Goal: Task Accomplishment & Management: Manage account settings

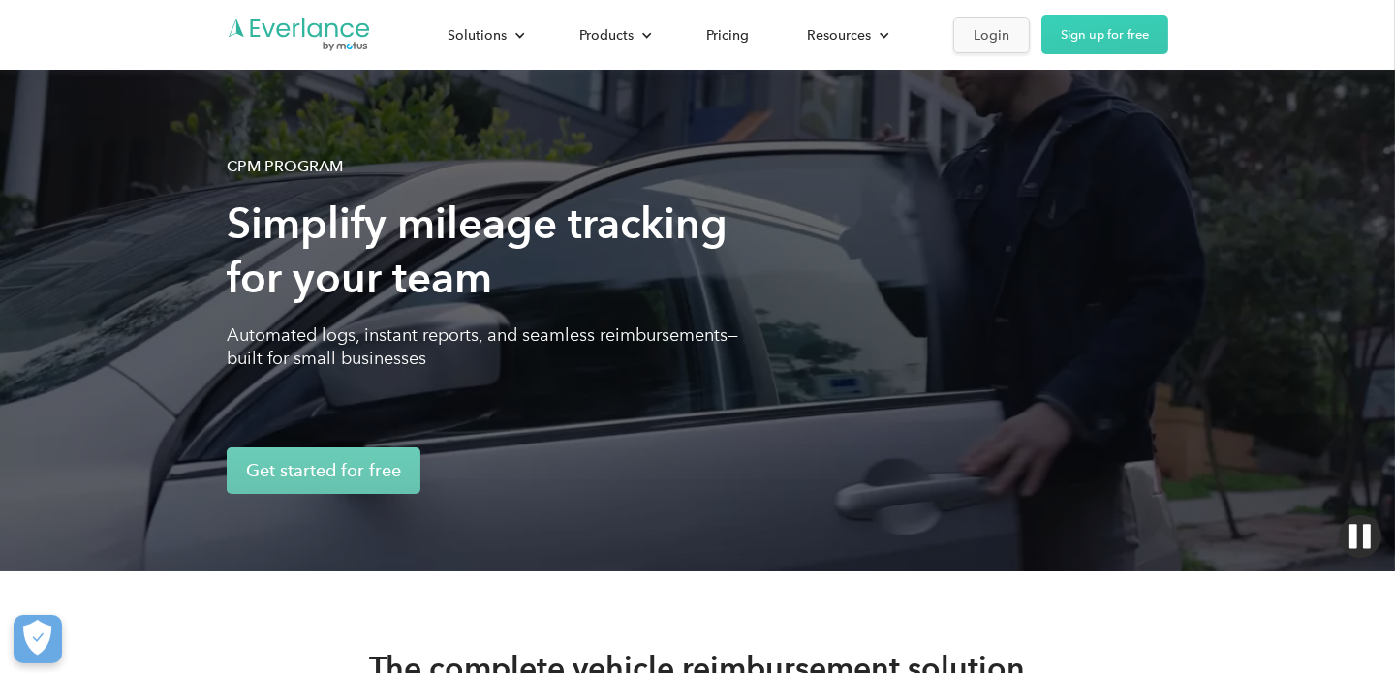
click at [990, 34] on div "Login" at bounding box center [992, 35] width 36 height 24
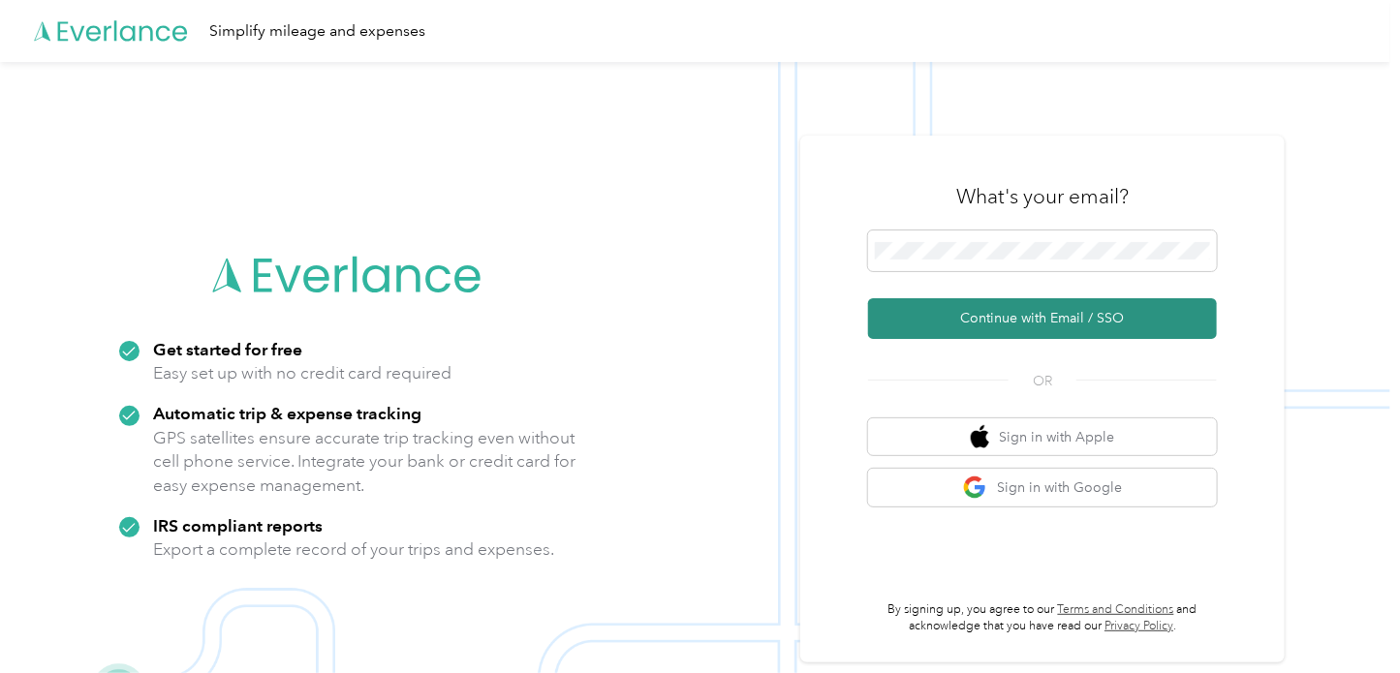
click at [1023, 317] on button "Continue with Email / SSO" at bounding box center [1042, 318] width 349 height 41
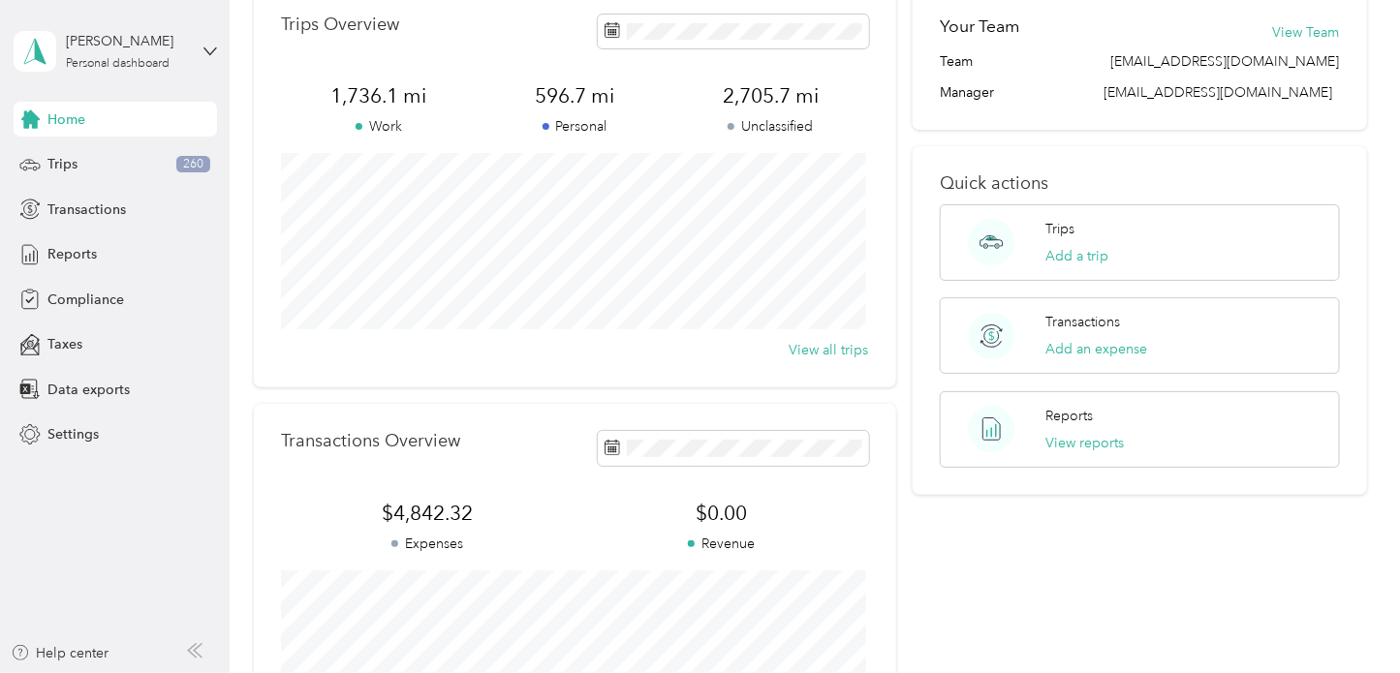
scroll to position [96, 0]
click at [1050, 250] on button "Add a trip" at bounding box center [1077, 258] width 63 height 20
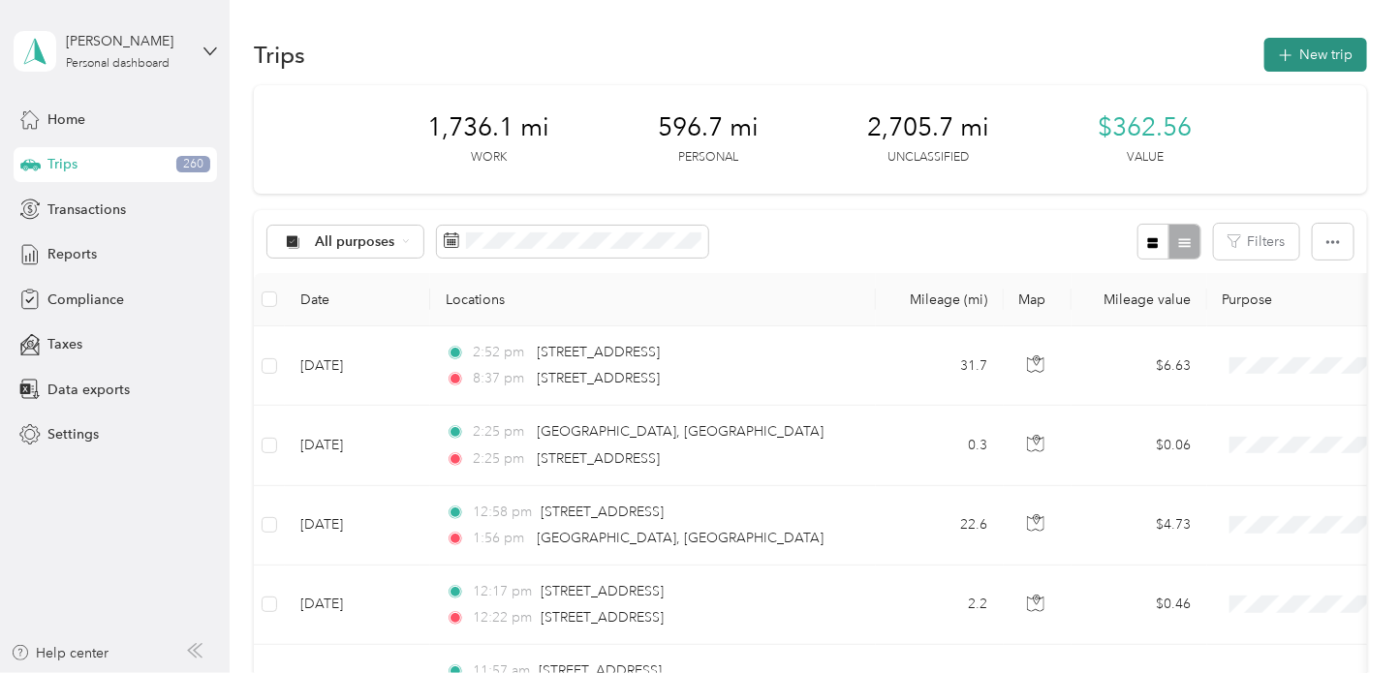
click at [1289, 54] on icon "button" at bounding box center [1285, 56] width 22 height 22
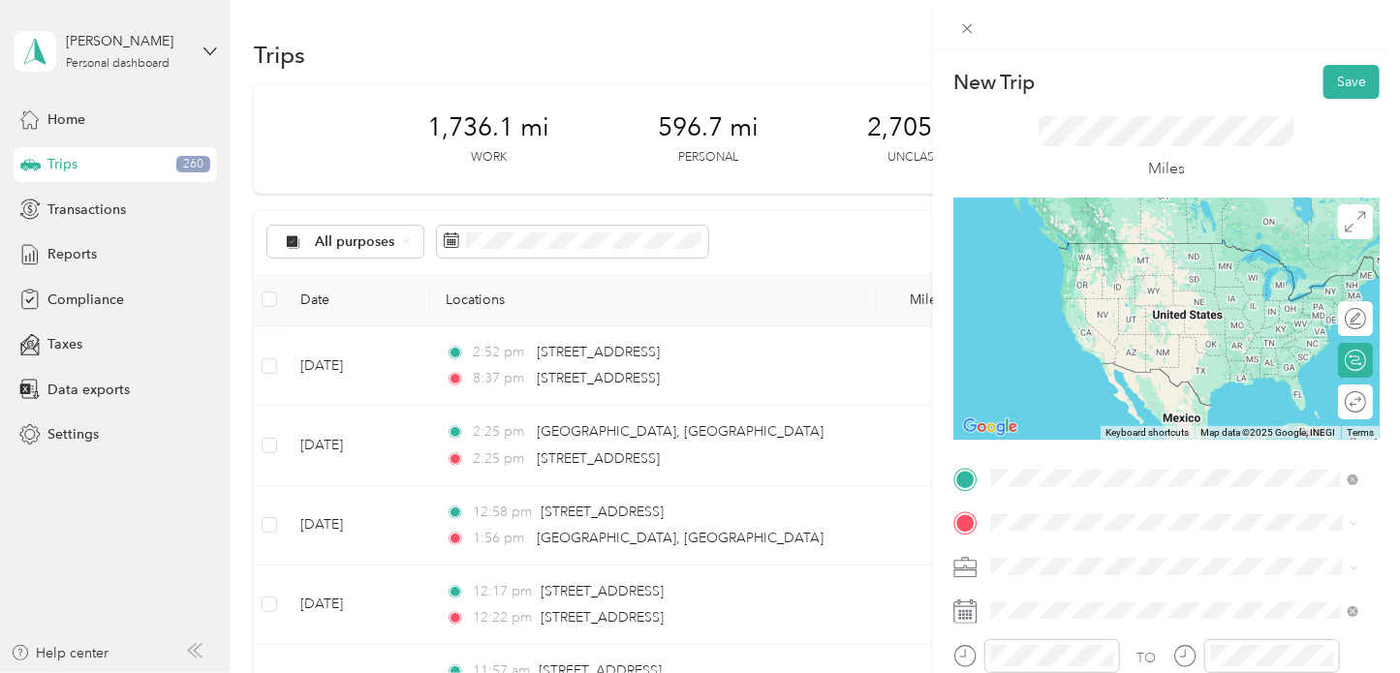
click at [1102, 244] on span "[STREET_ADDRESS][US_STATE]" at bounding box center [1125, 242] width 194 height 17
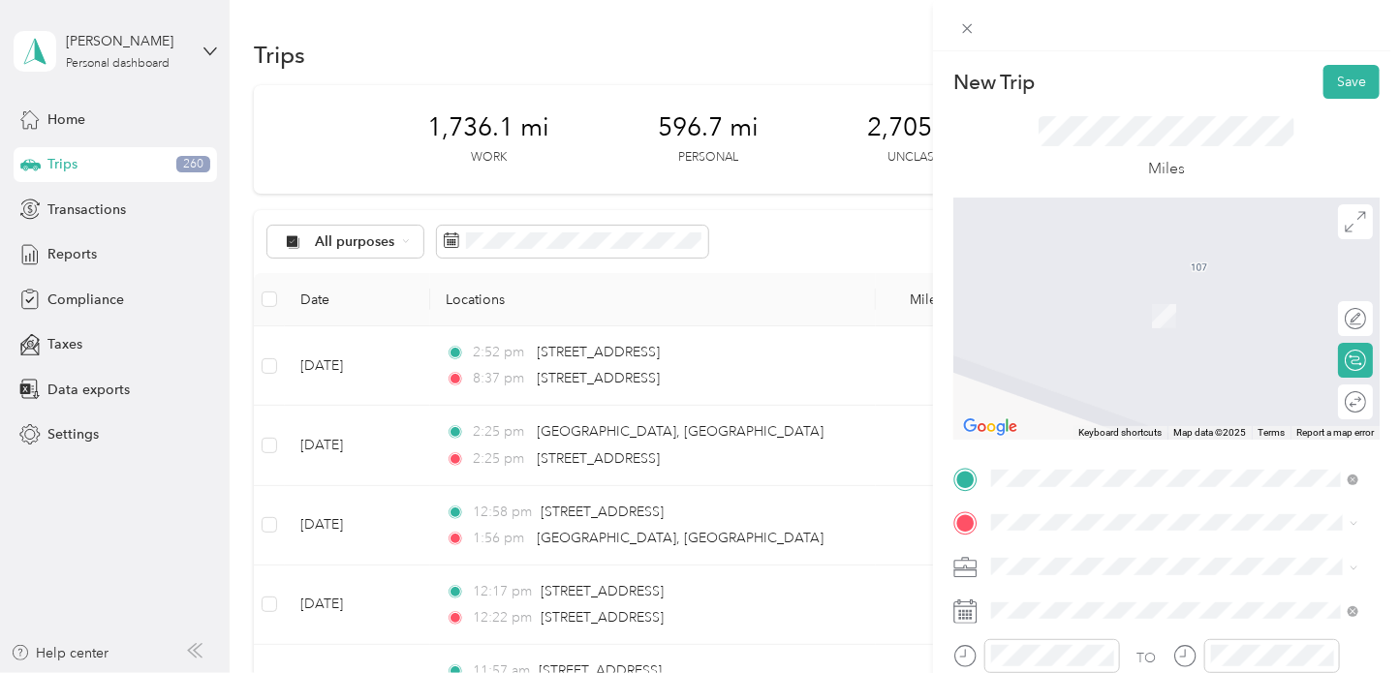
click at [1074, 345] on span "[GEOGRAPHIC_DATA][US_STATE], [GEOGRAPHIC_DATA]" at bounding box center [1190, 345] width 324 height 34
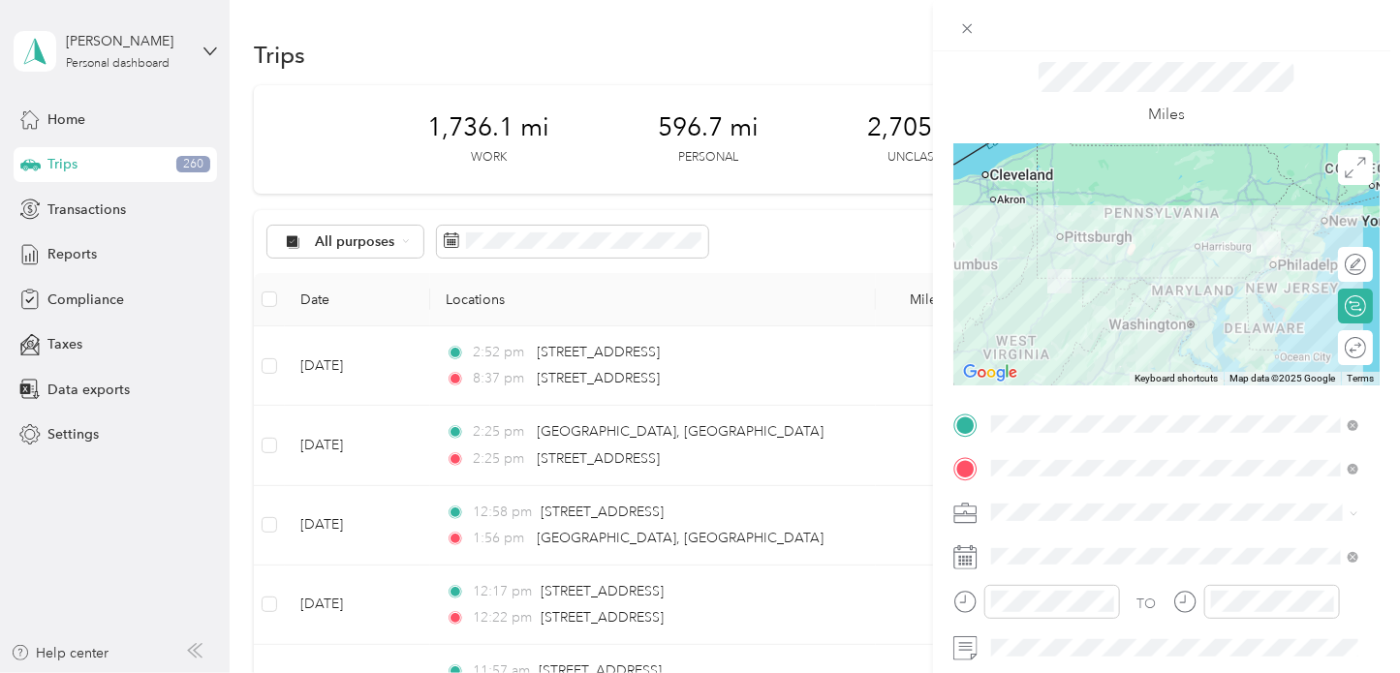
scroll to position [193, 0]
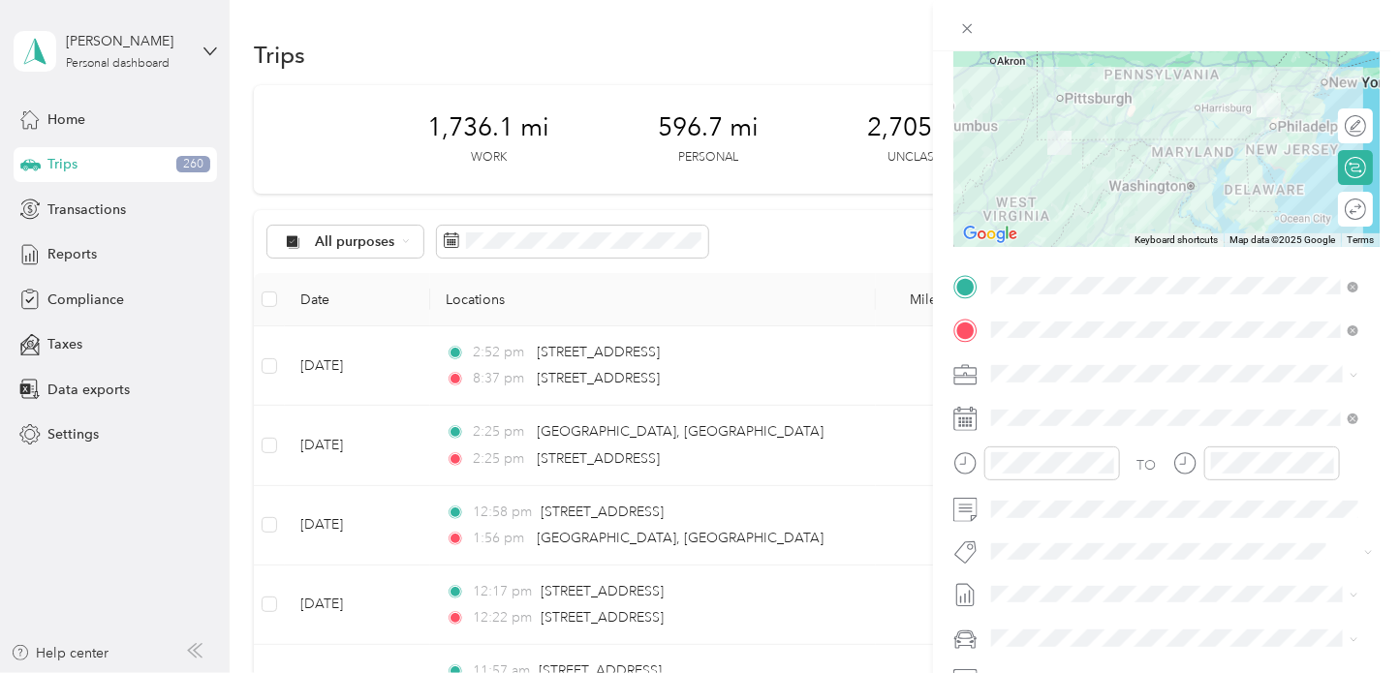
click at [968, 421] on rect at bounding box center [967, 422] width 3 height 3
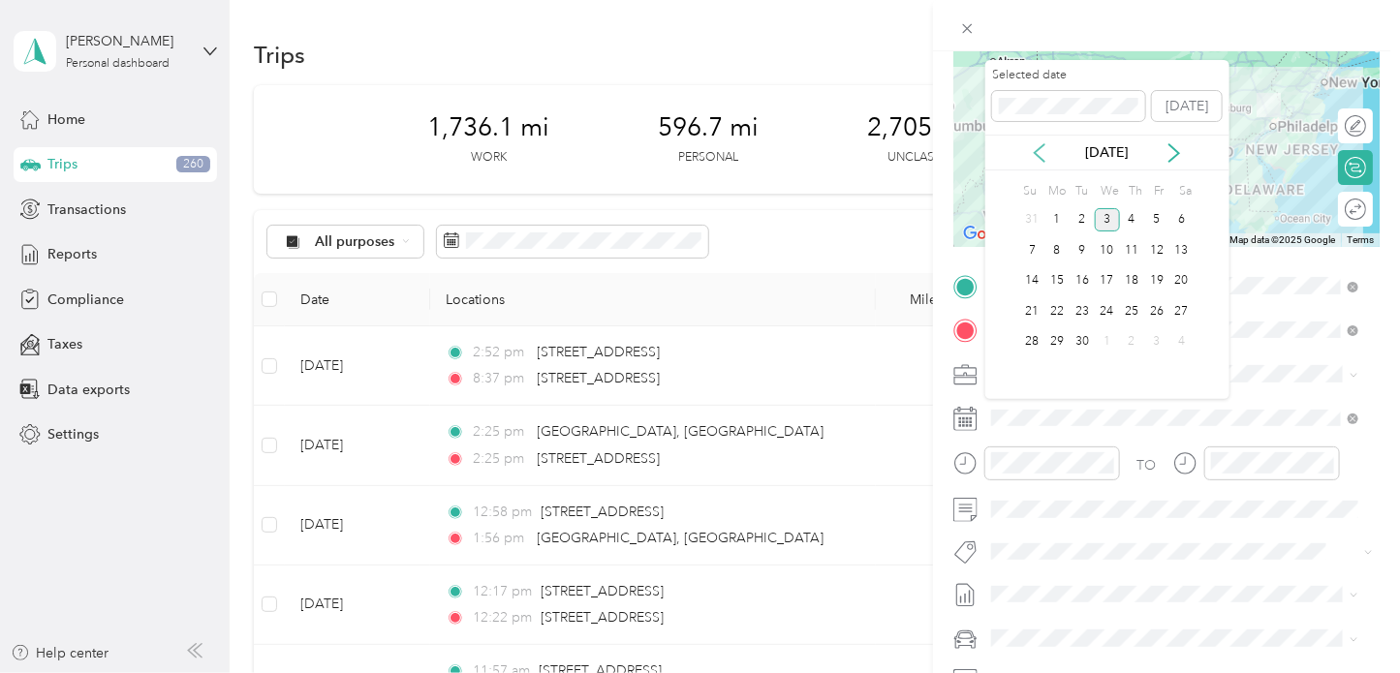
click at [1036, 152] on icon at bounding box center [1040, 152] width 10 height 17
click at [1085, 278] on div "12" at bounding box center [1081, 281] width 25 height 24
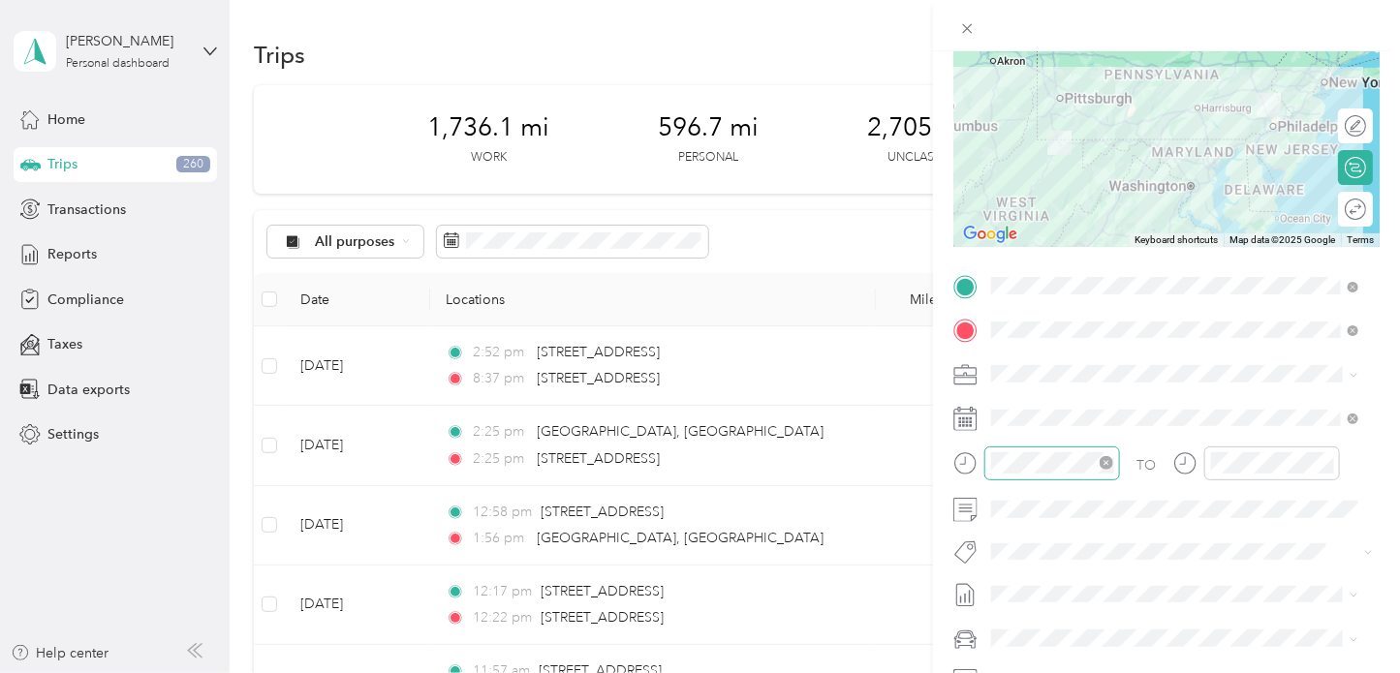
click at [1107, 460] on icon "close-circle" at bounding box center [1106, 463] width 14 height 14
click at [1329, 462] on icon "close-circle" at bounding box center [1326, 463] width 14 height 14
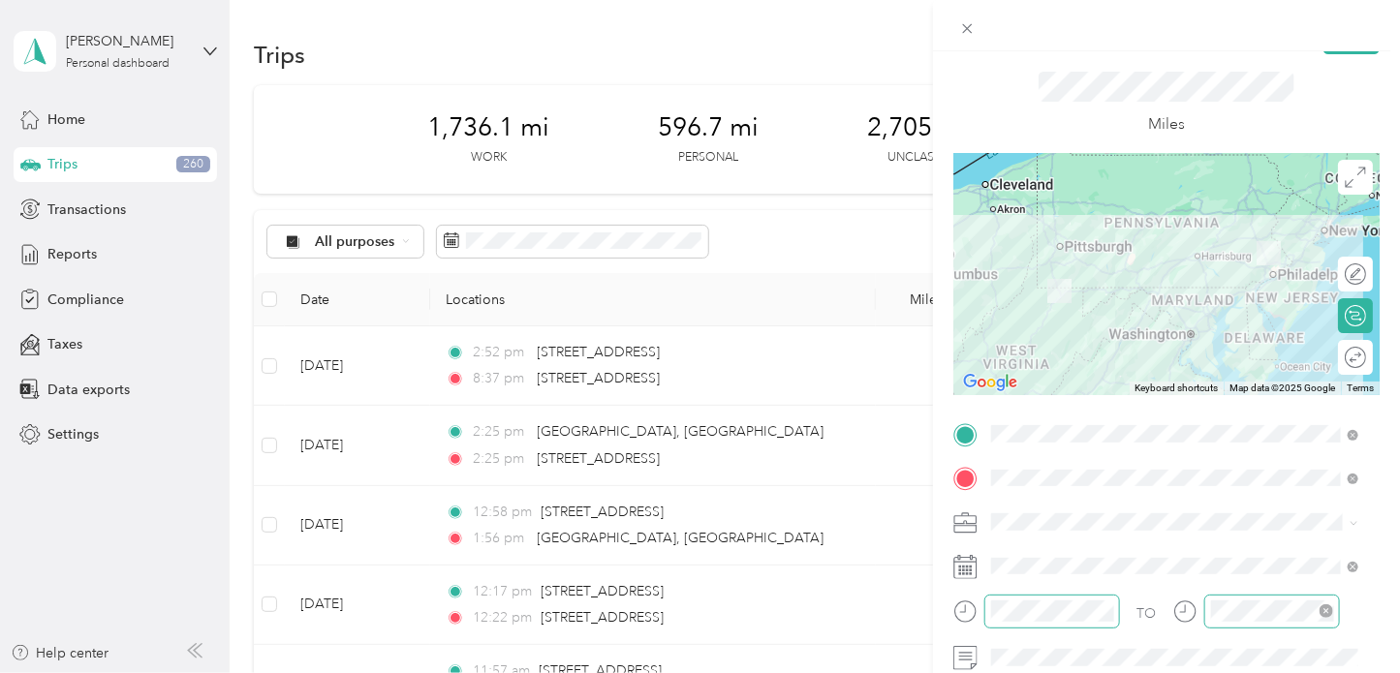
scroll to position [0, 0]
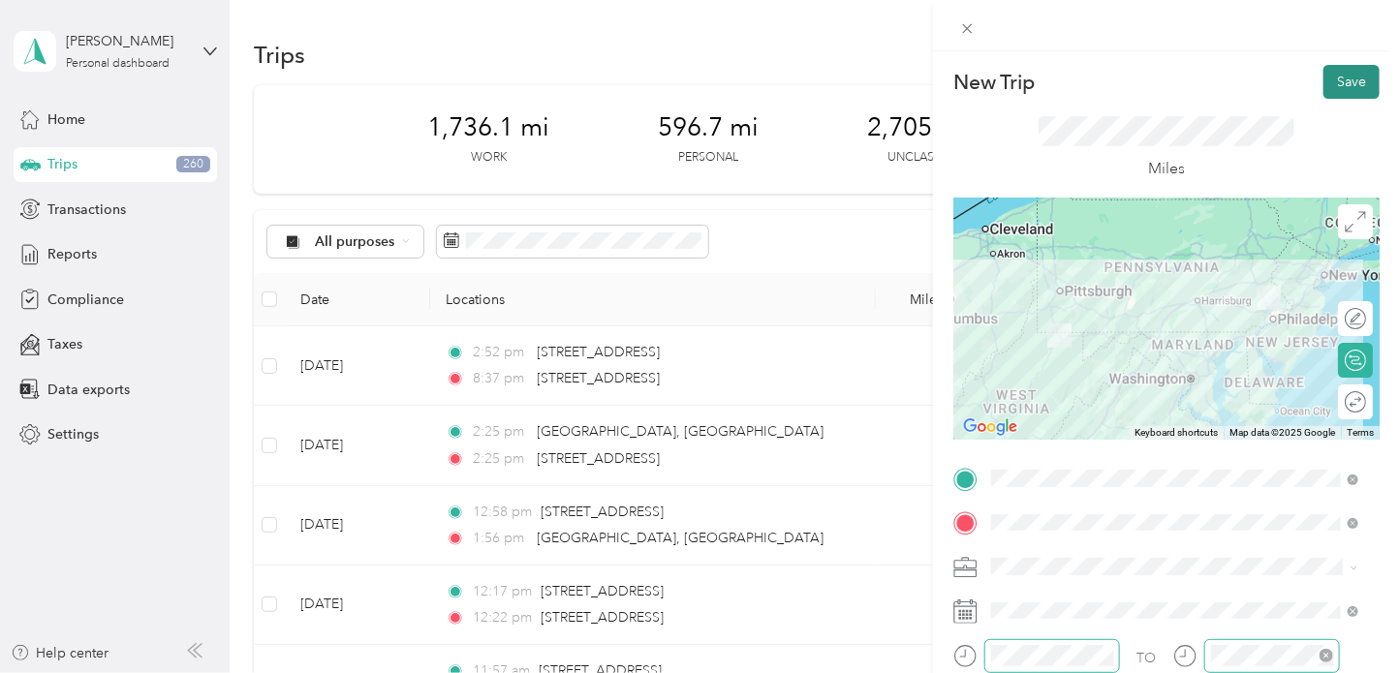
click at [1332, 84] on button "Save" at bounding box center [1351, 82] width 56 height 34
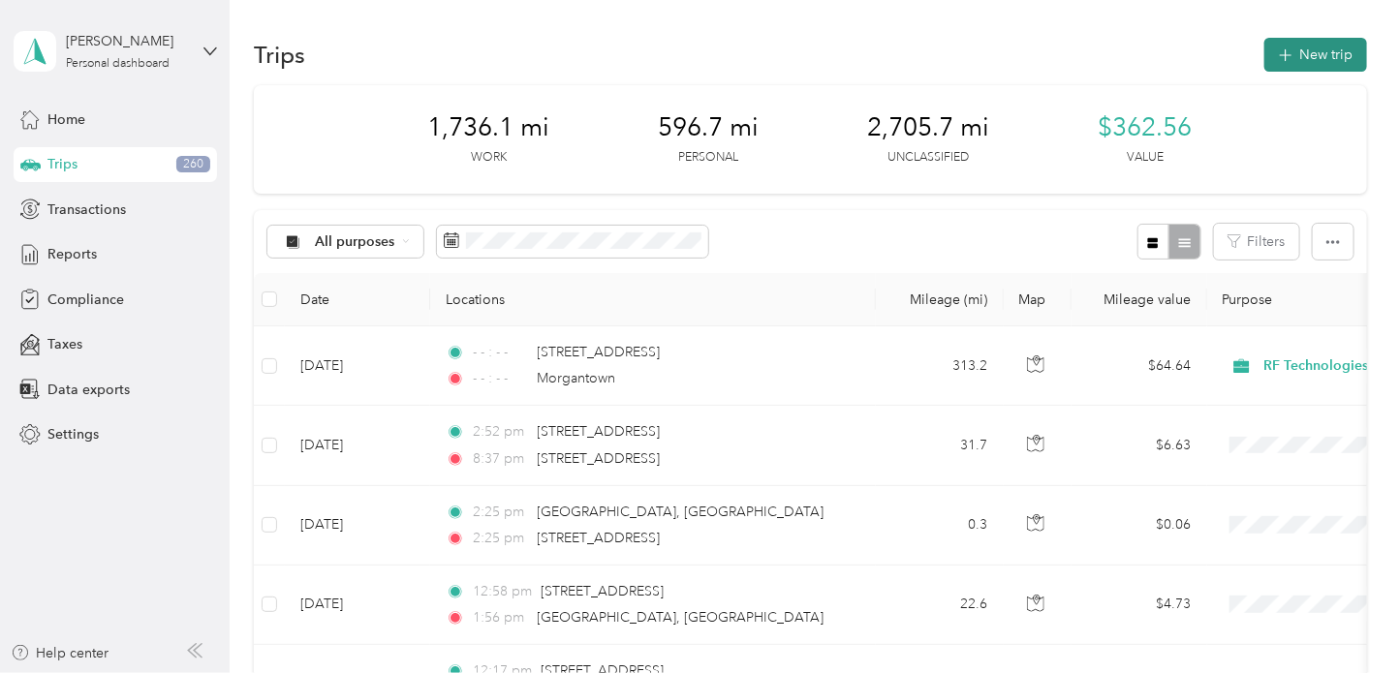
click at [1314, 57] on button "New trip" at bounding box center [1315, 55] width 103 height 34
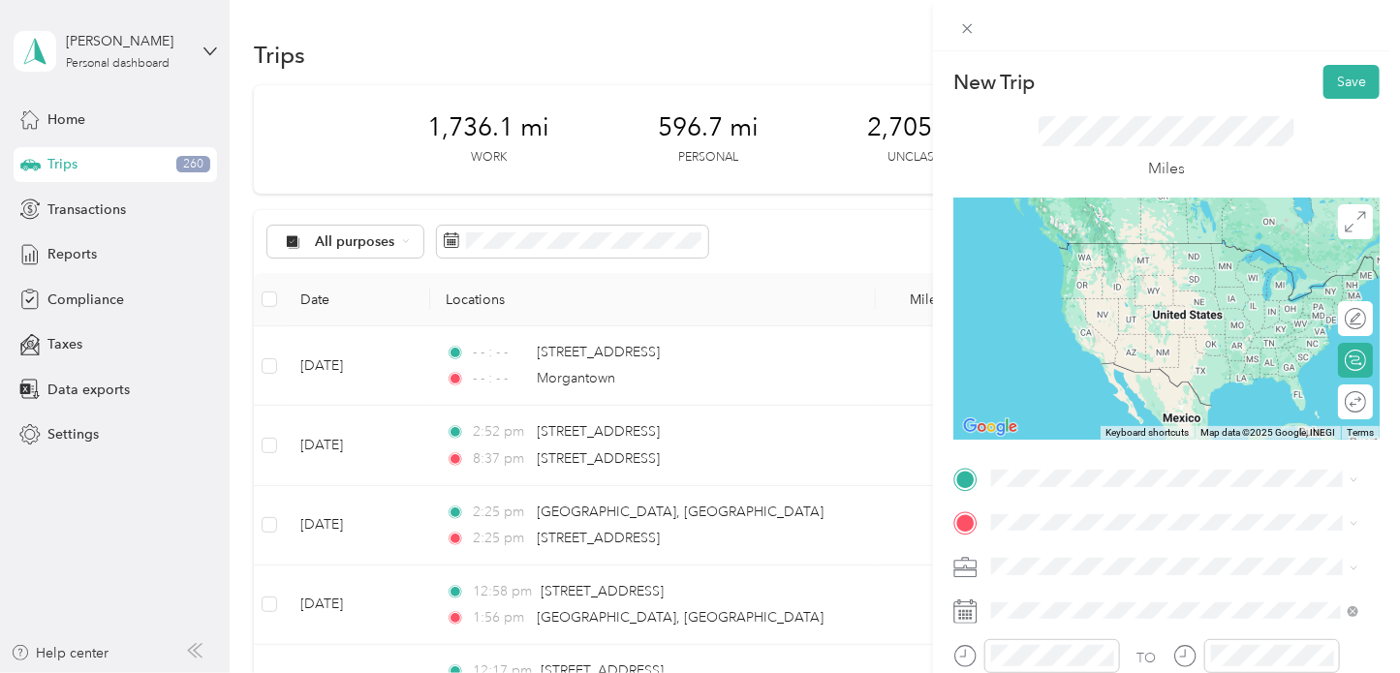
click at [1069, 299] on span "[GEOGRAPHIC_DATA][US_STATE], [GEOGRAPHIC_DATA]" at bounding box center [1190, 300] width 324 height 34
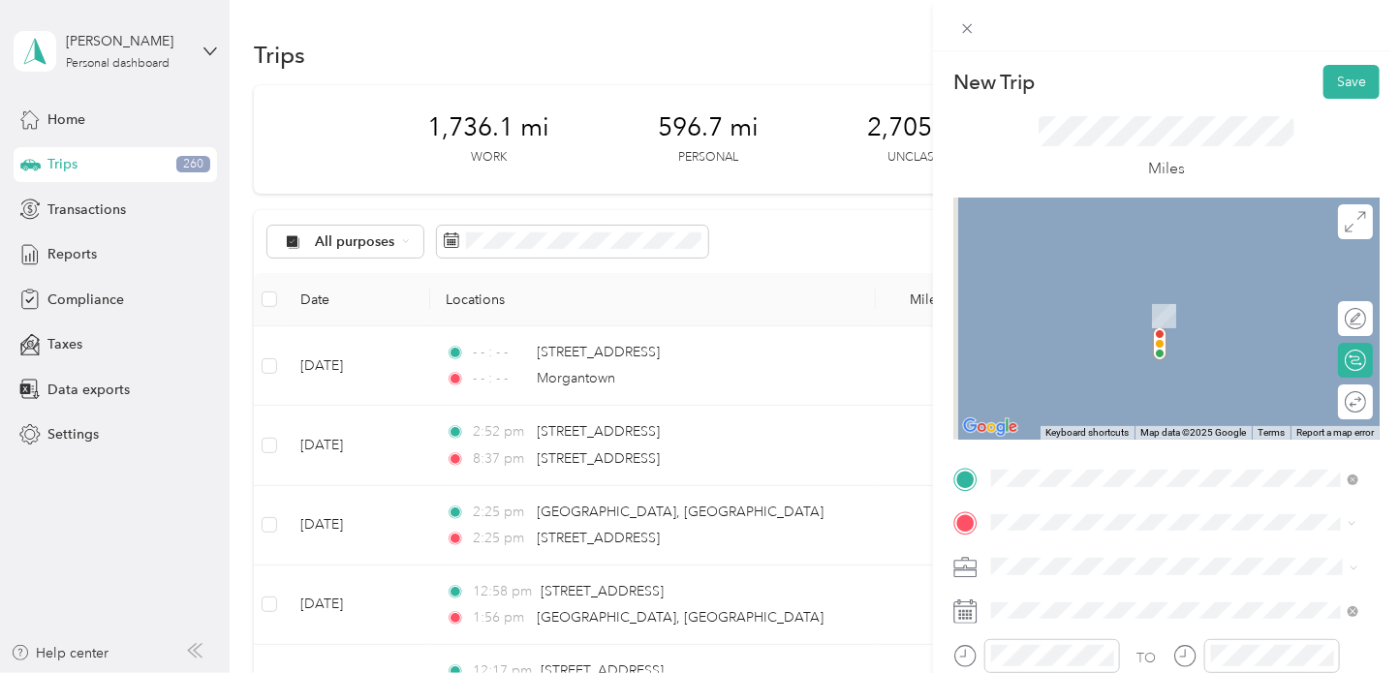
click at [1068, 292] on span "[STREET_ADDRESS][US_STATE]" at bounding box center [1125, 285] width 194 height 17
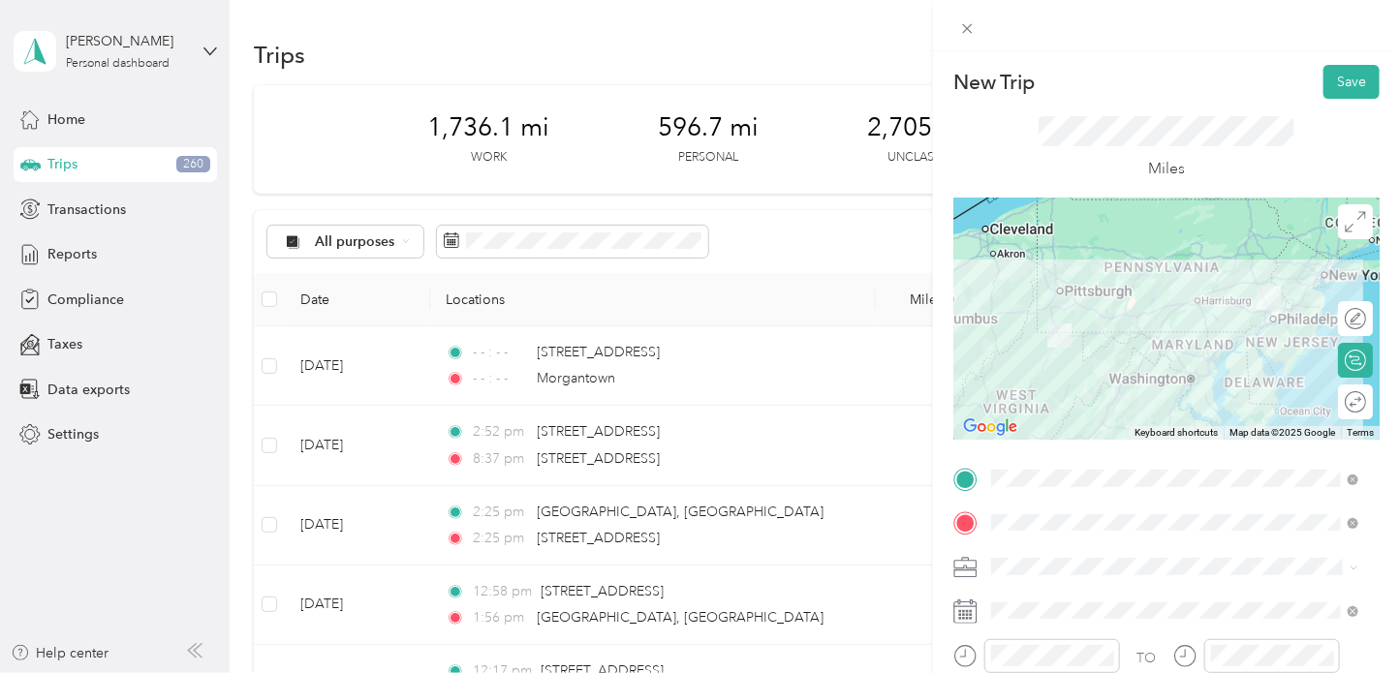
click at [968, 607] on icon at bounding box center [965, 612] width 24 height 24
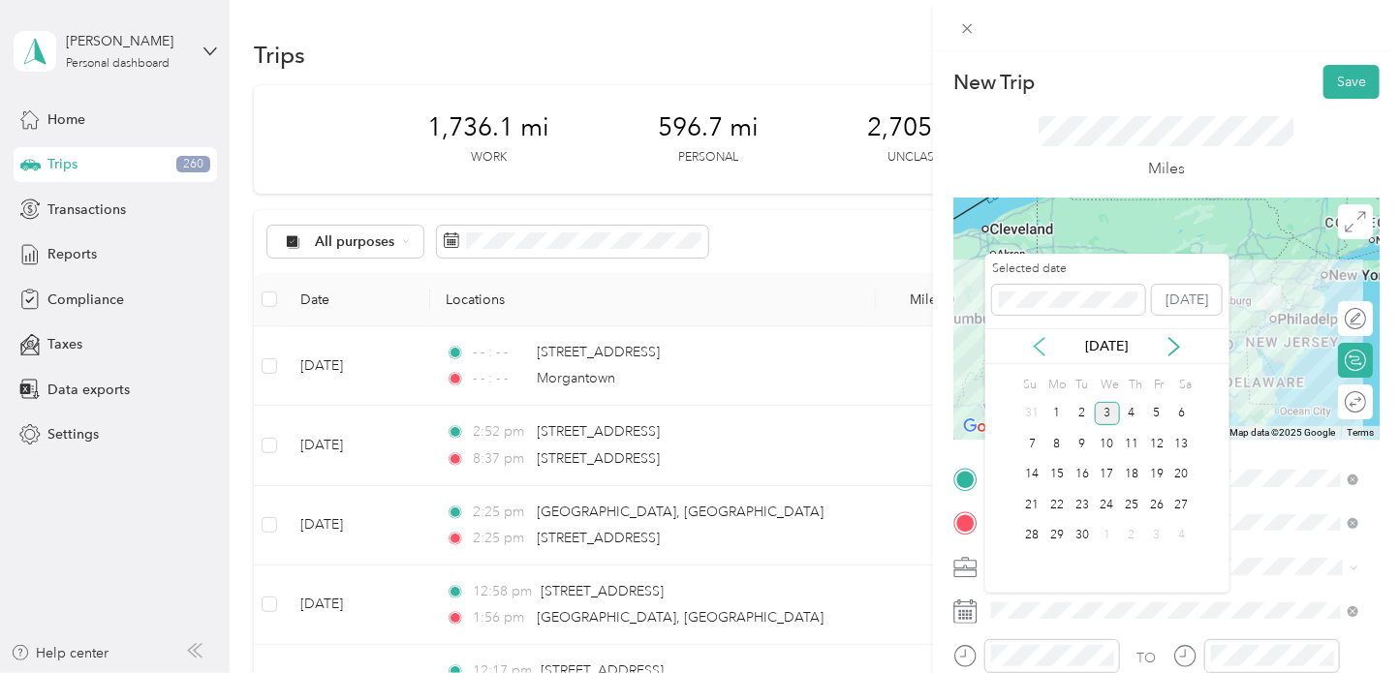
click at [1043, 348] on icon at bounding box center [1039, 346] width 19 height 19
click at [1100, 471] on div "13" at bounding box center [1107, 475] width 25 height 24
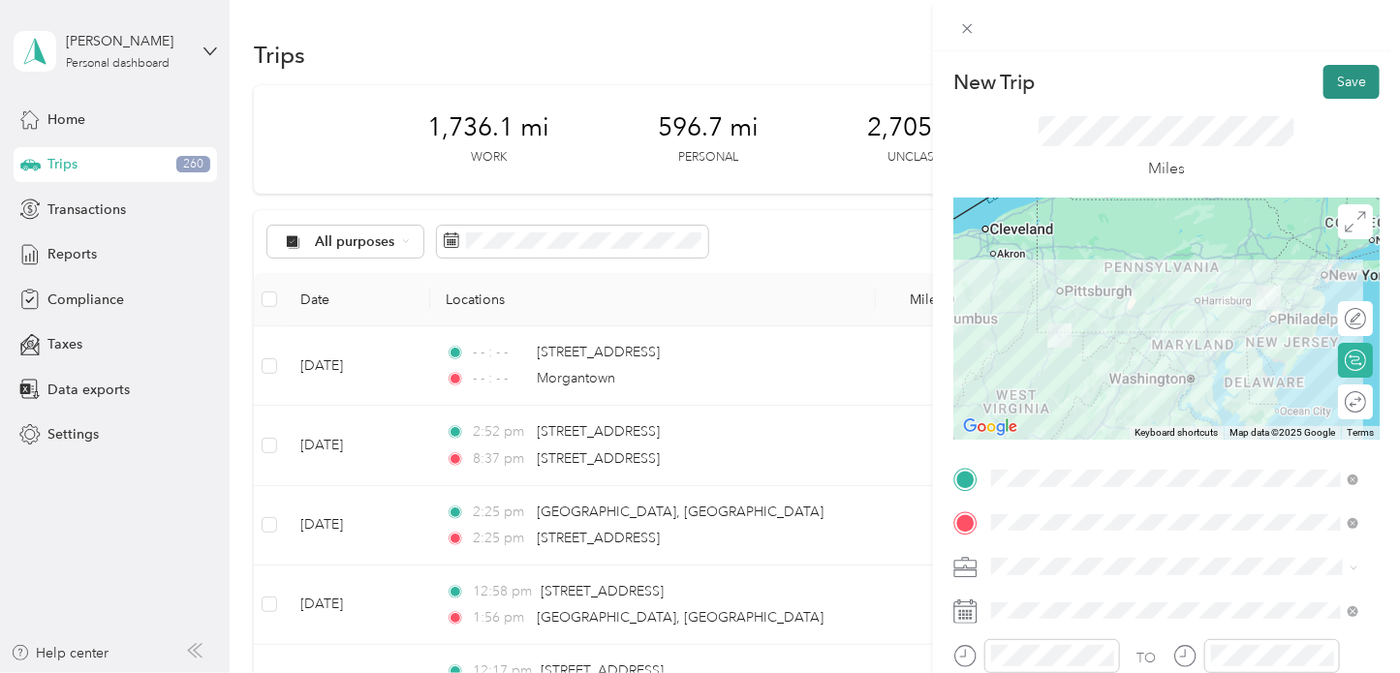
click at [1335, 78] on button "Save" at bounding box center [1351, 82] width 56 height 34
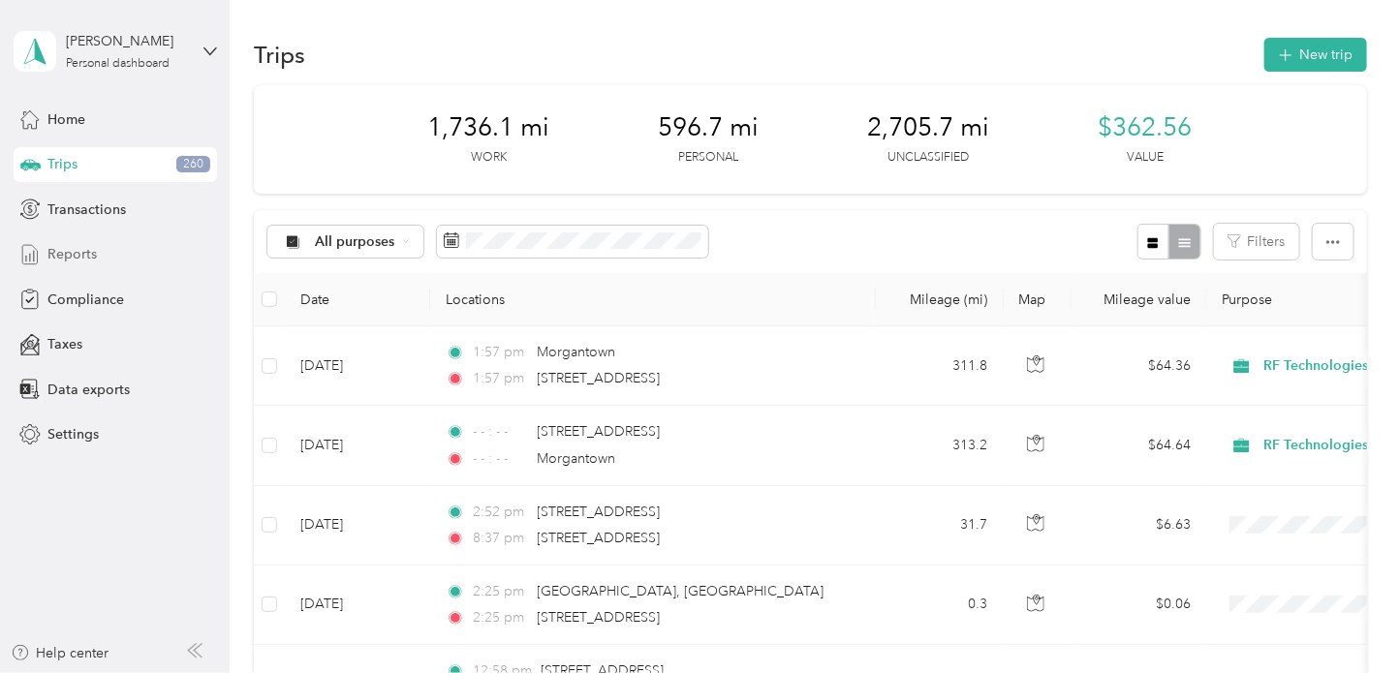
click at [77, 257] on span "Reports" at bounding box center [71, 254] width 49 height 20
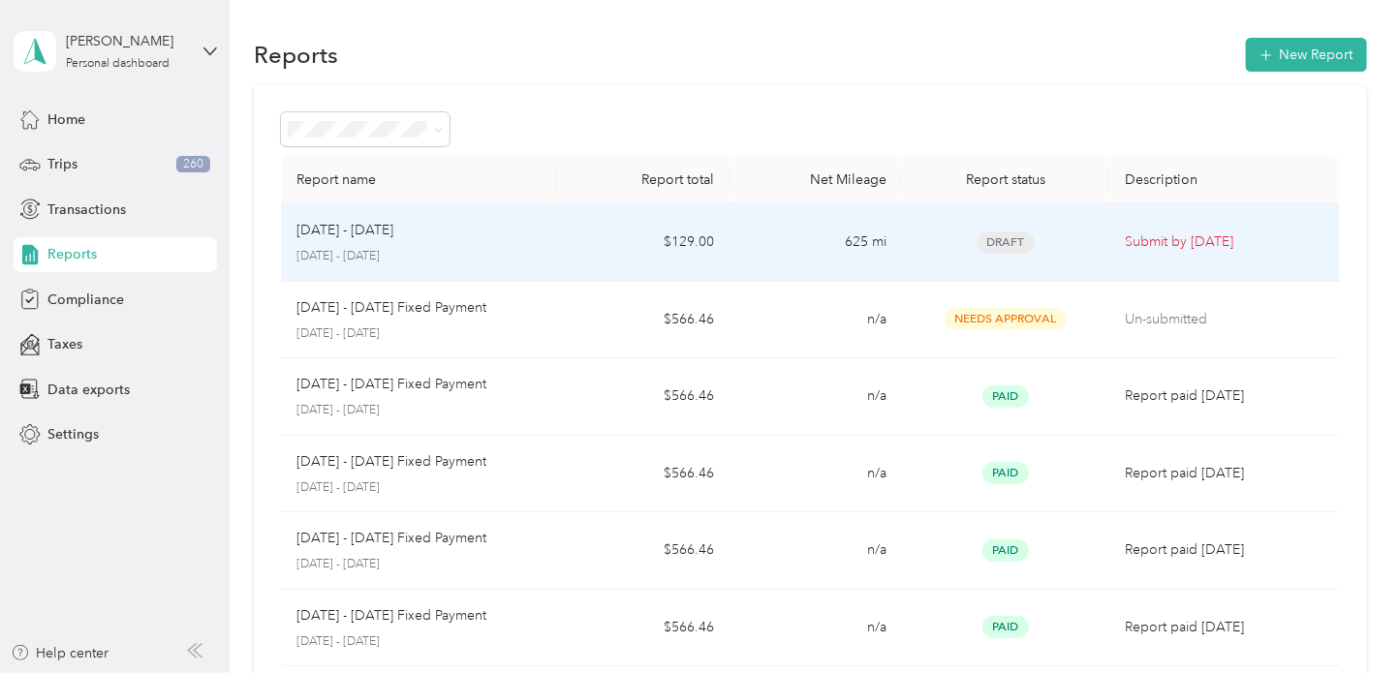
click at [1156, 240] on p "Submit by [DATE]" at bounding box center [1225, 242] width 200 height 21
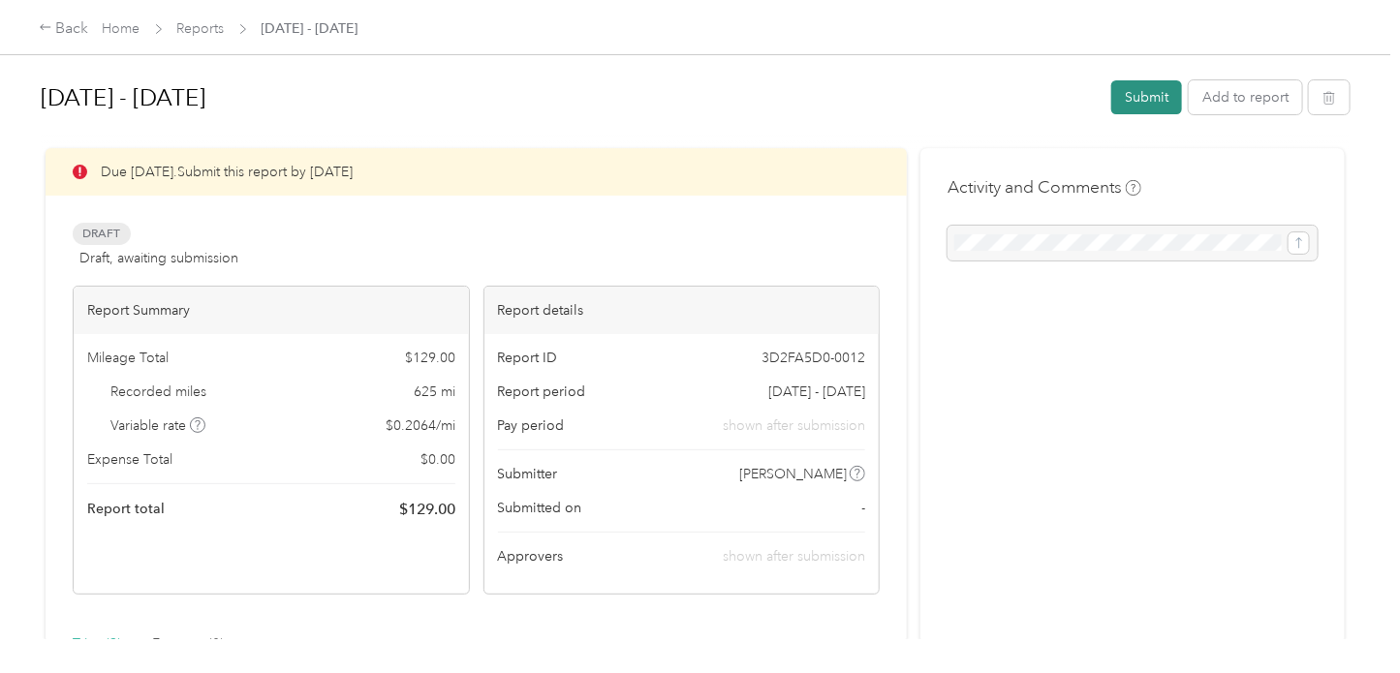
click at [1143, 97] on button "Submit" at bounding box center [1146, 97] width 71 height 34
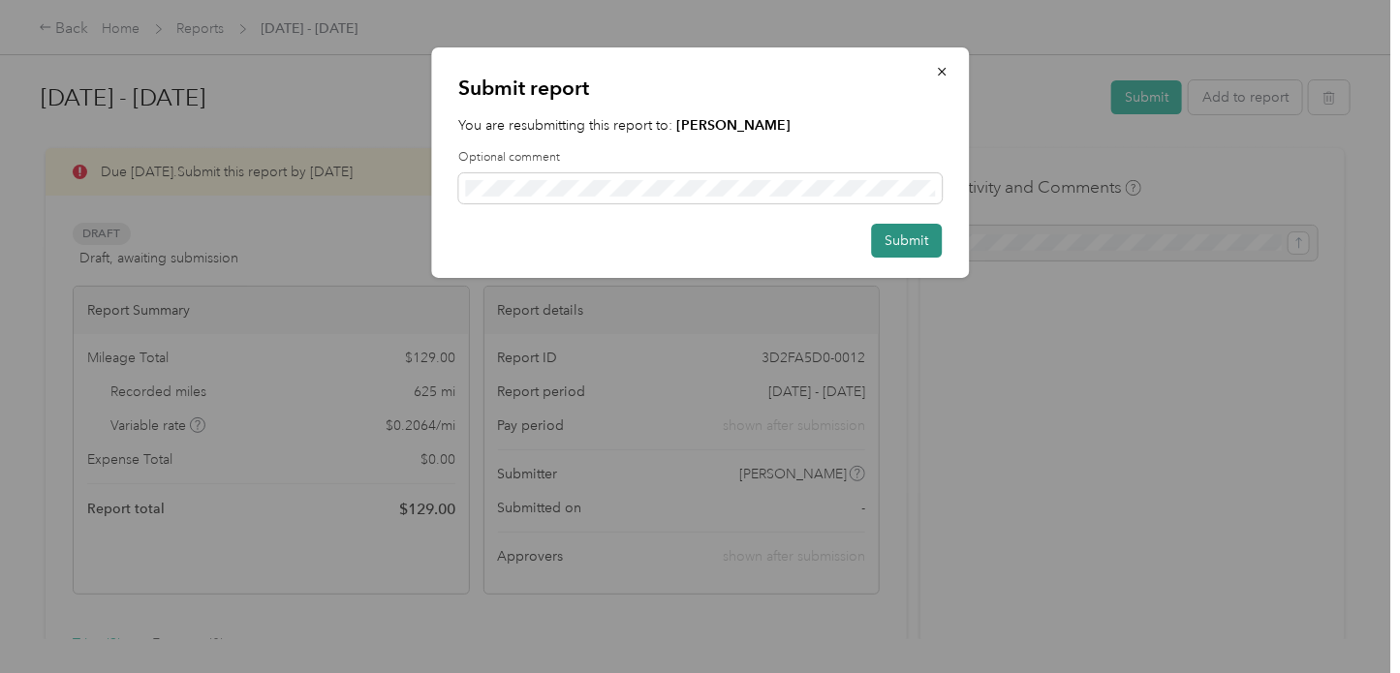
click at [905, 240] on button "Submit" at bounding box center [906, 241] width 71 height 34
